Goal: Navigation & Orientation: Find specific page/section

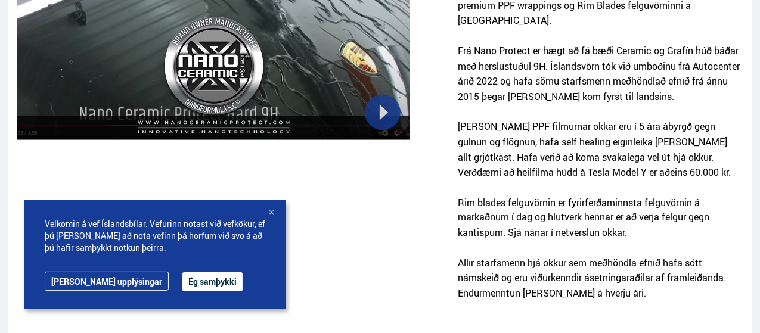
scroll to position [930, 0]
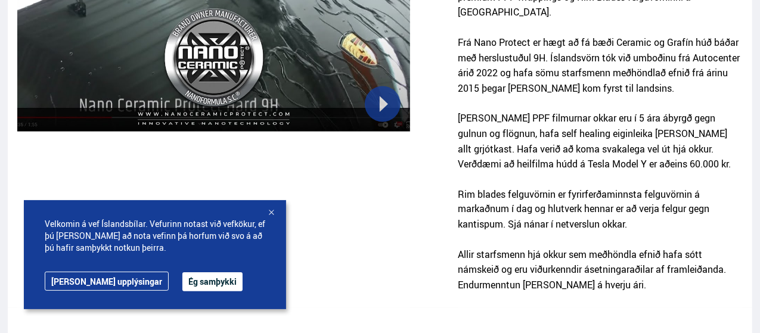
click at [85, 285] on link "[PERSON_NAME] upplýsingar" at bounding box center [107, 281] width 124 height 19
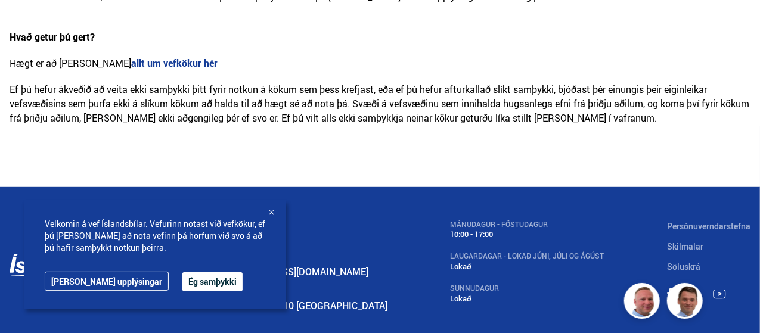
scroll to position [800, 0]
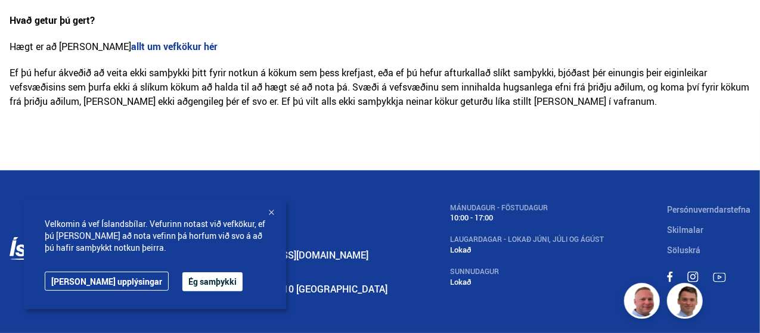
click at [272, 207] on div "Velkomin á vef Íslandsbílar. Vefurinn notast við vefkökur, ef þú heldur áfram a…" at bounding box center [155, 254] width 262 height 109
click at [272, 211] on div at bounding box center [271, 214] width 12 height 12
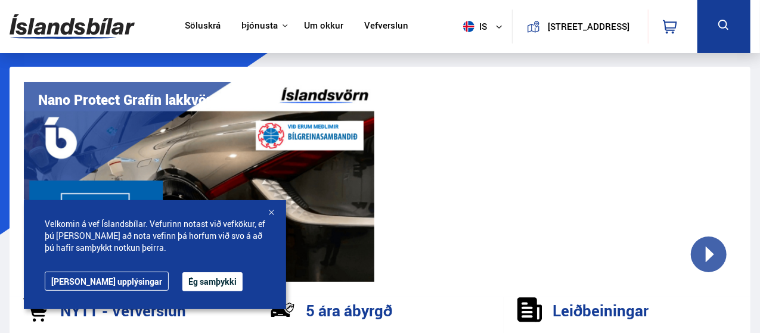
click at [204, 23] on link "Söluskrá" at bounding box center [203, 26] width 36 height 13
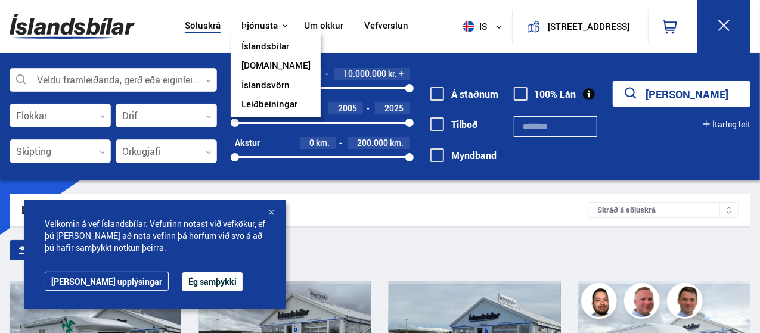
click at [258, 83] on link "Íslandsvörn" at bounding box center [265, 86] width 48 height 13
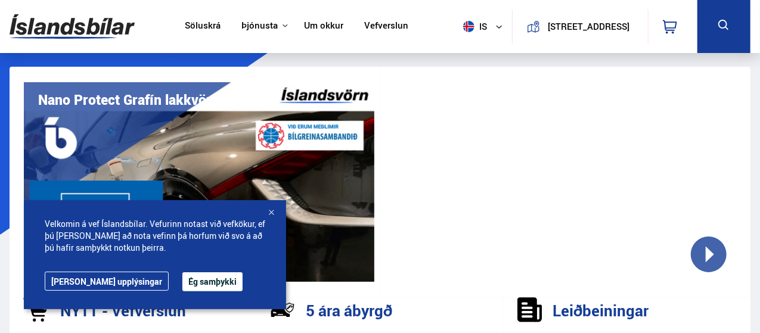
click at [271, 215] on div at bounding box center [271, 214] width 12 height 12
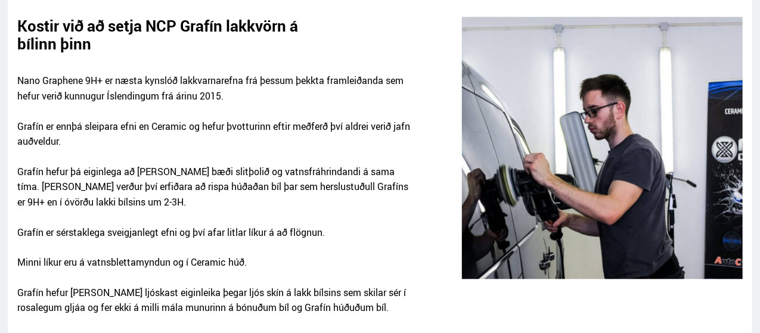
scroll to position [1264, 0]
